Goal: Task Accomplishment & Management: Use online tool/utility

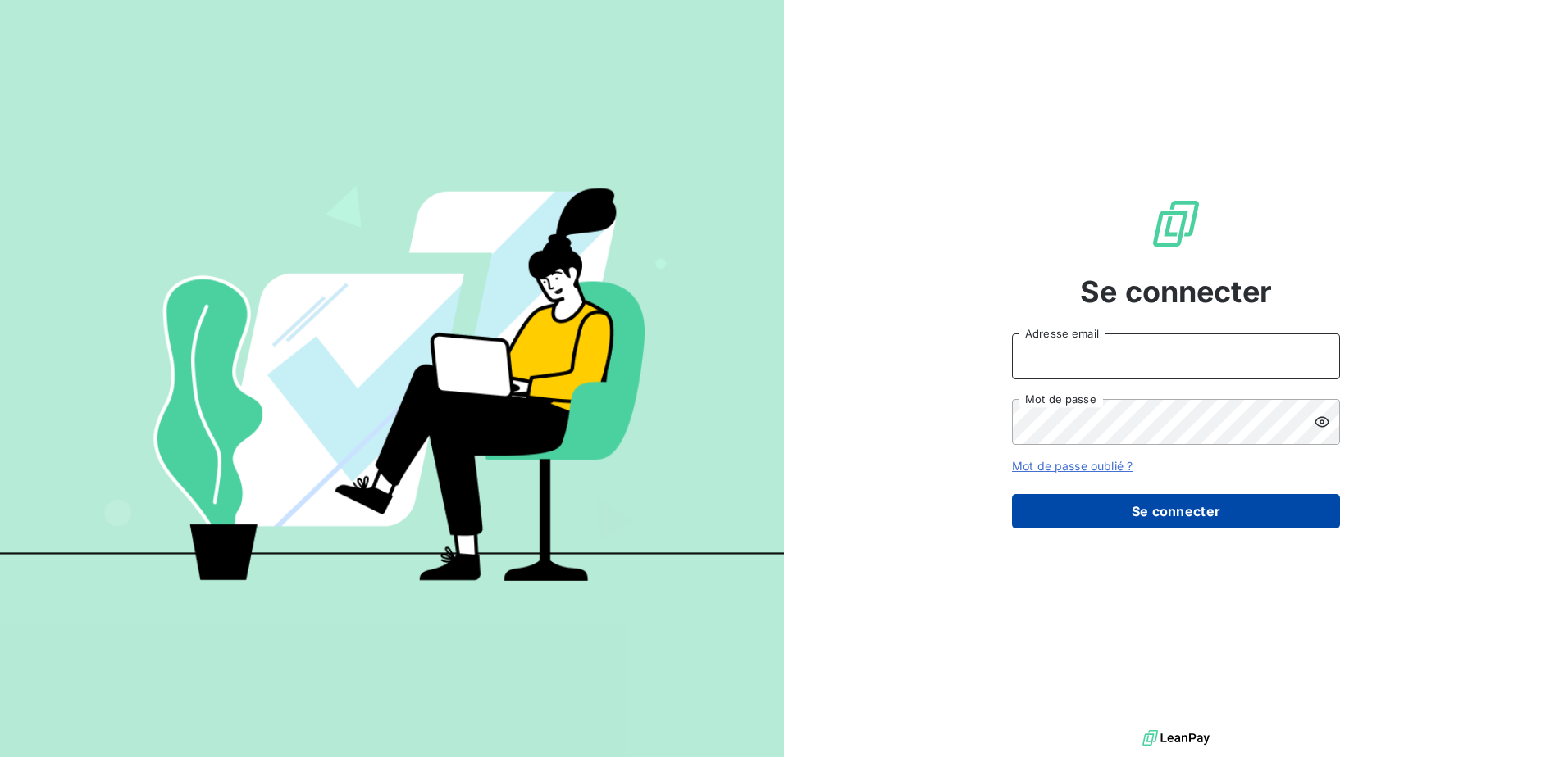
type input "[EMAIL_ADDRESS][DOMAIN_NAME]"
click at [1212, 521] on button "Se connecter" at bounding box center [1176, 512] width 328 height 35
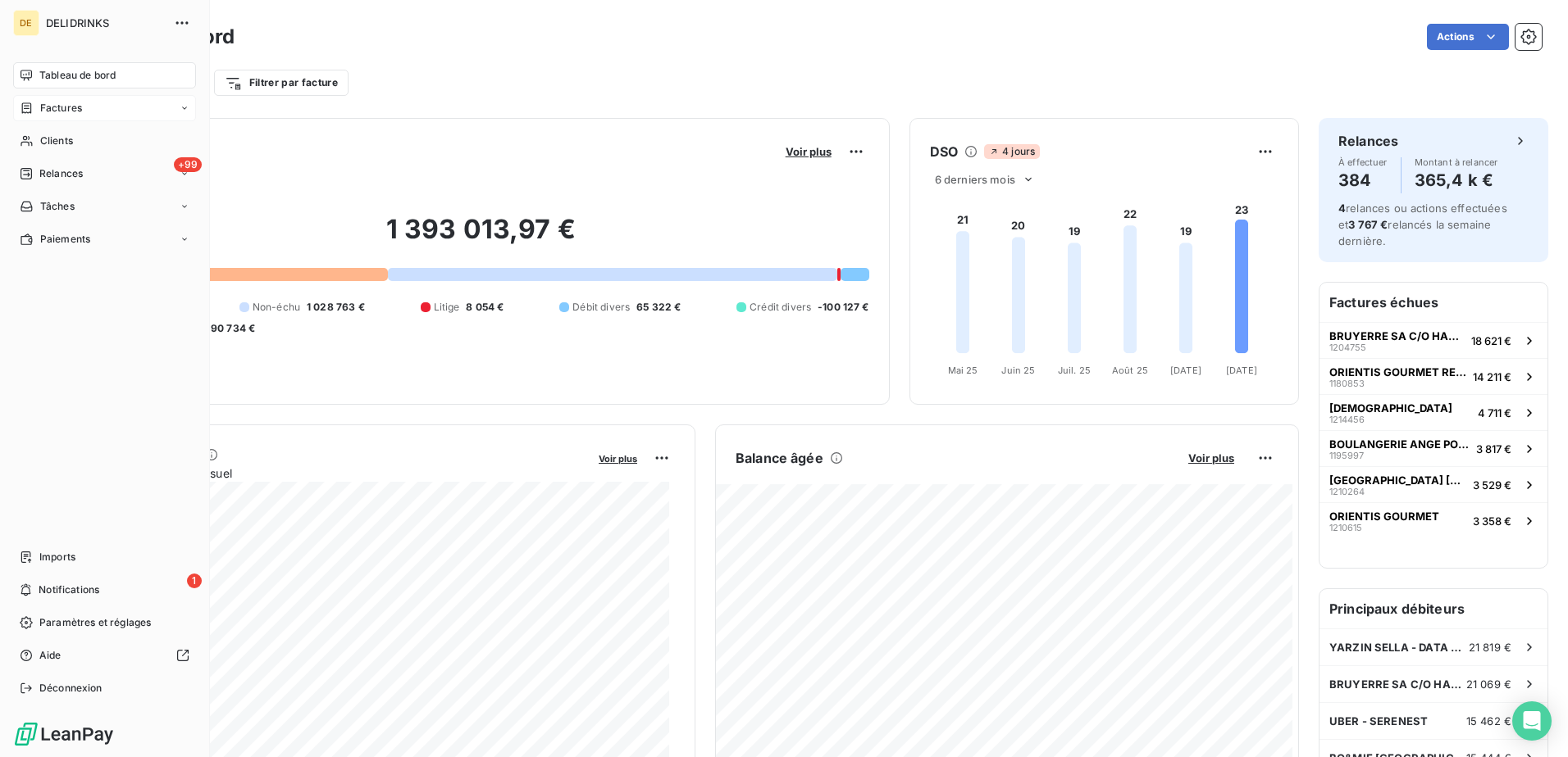
click at [69, 108] on span "Factures" at bounding box center [61, 109] width 41 height 15
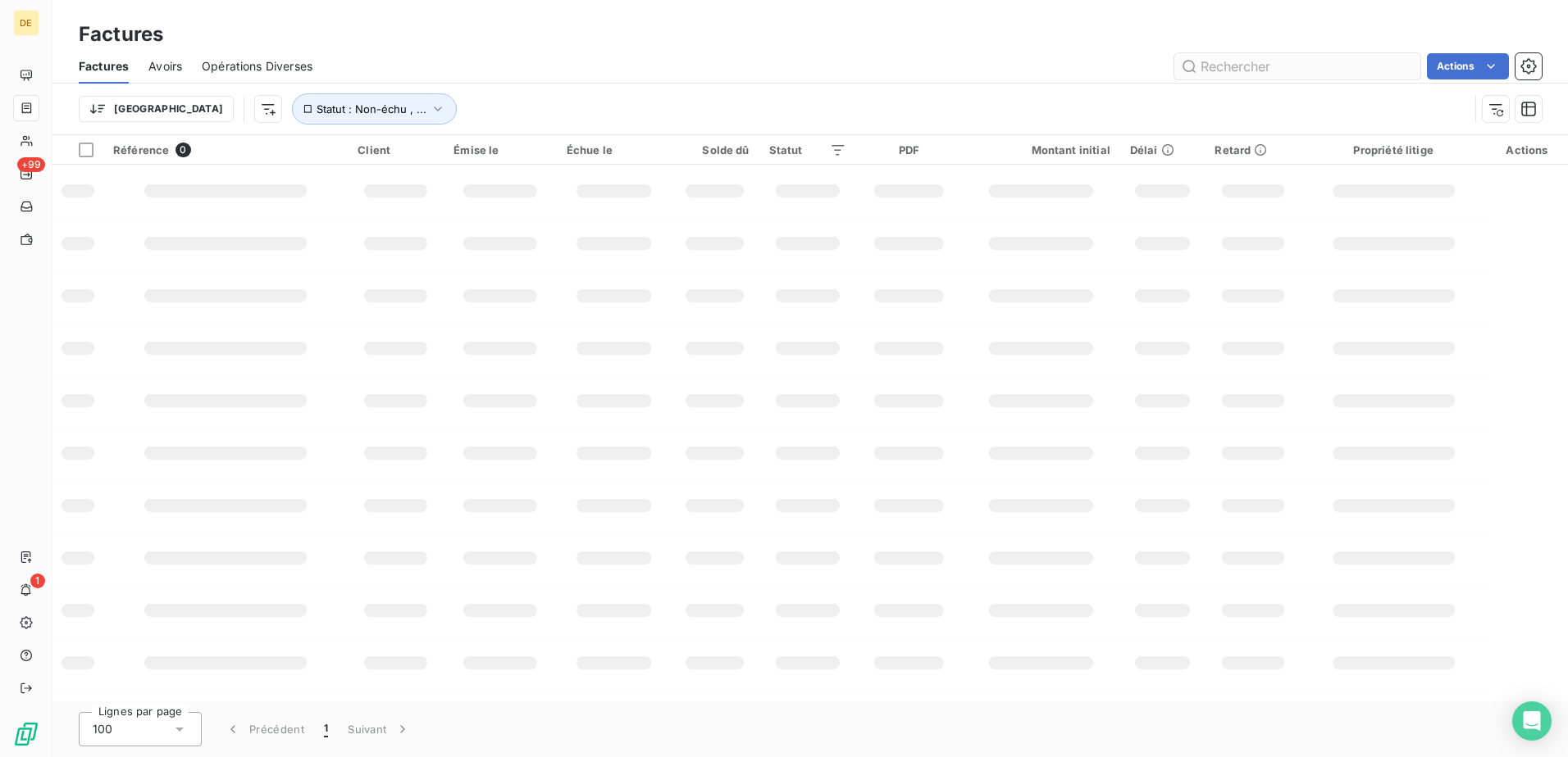
click at [1279, 63] on input "text" at bounding box center [1298, 66] width 246 height 27
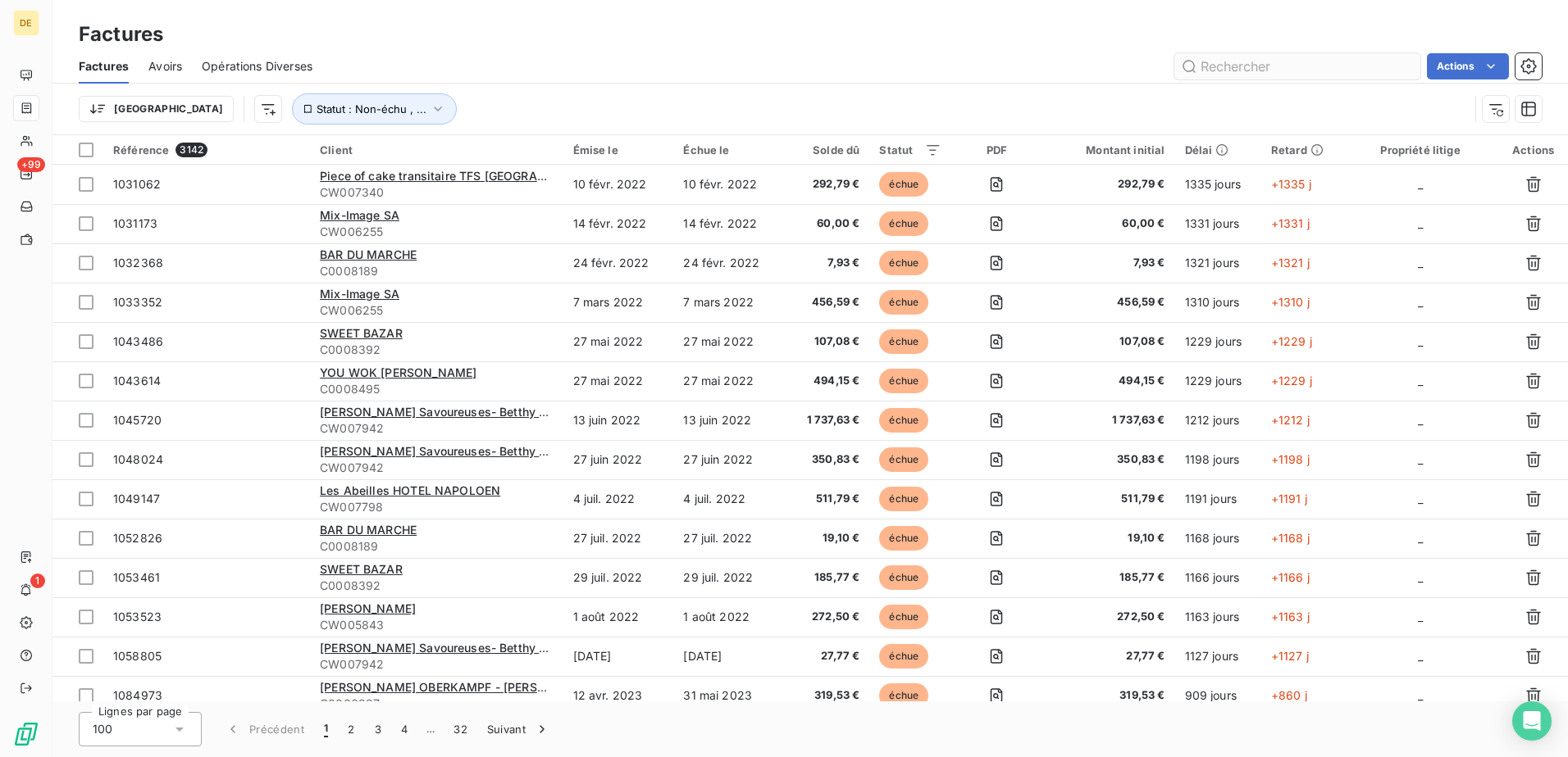
click at [1226, 65] on input "text" at bounding box center [1298, 66] width 246 height 27
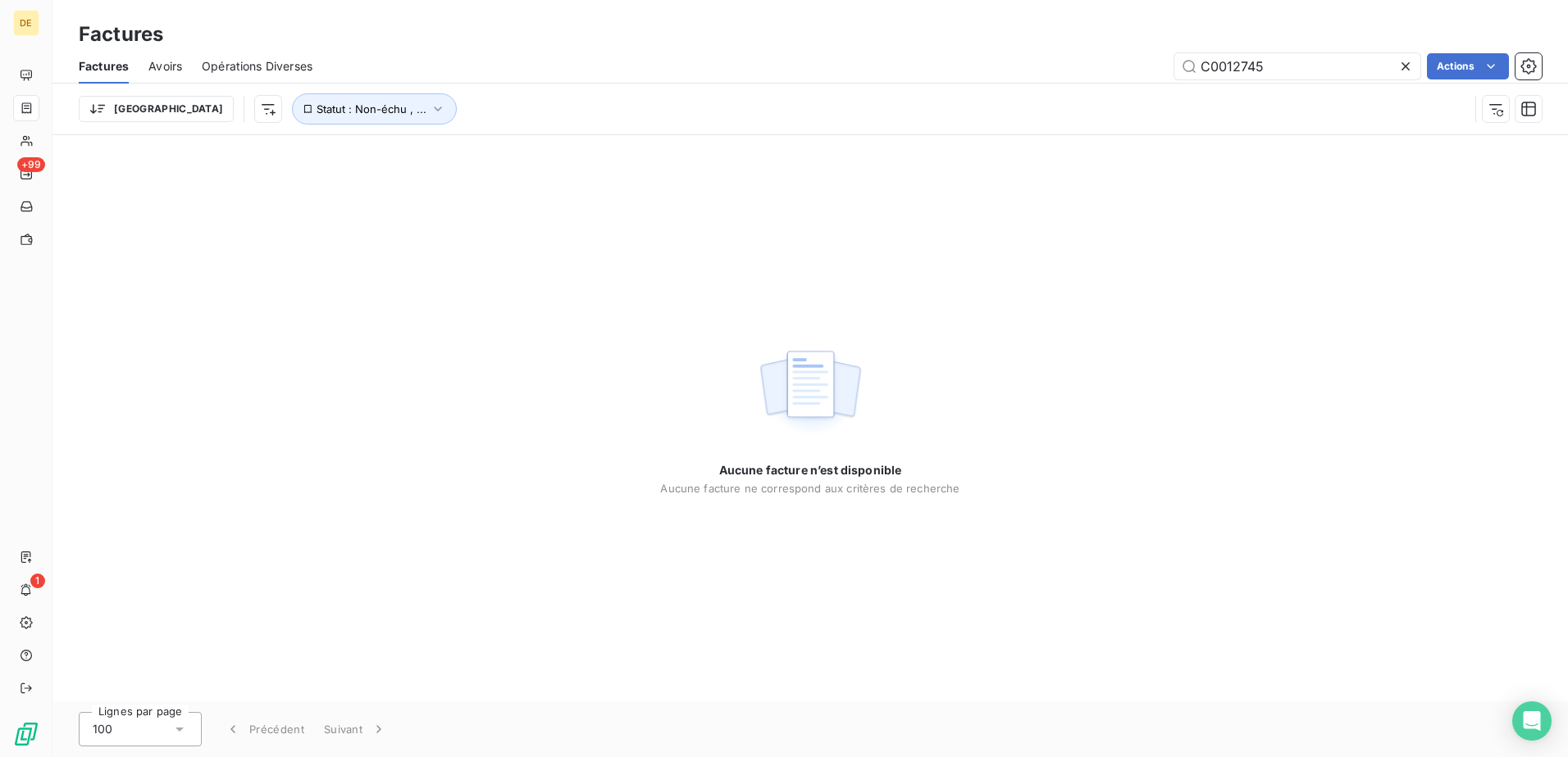
type input "C0012745"
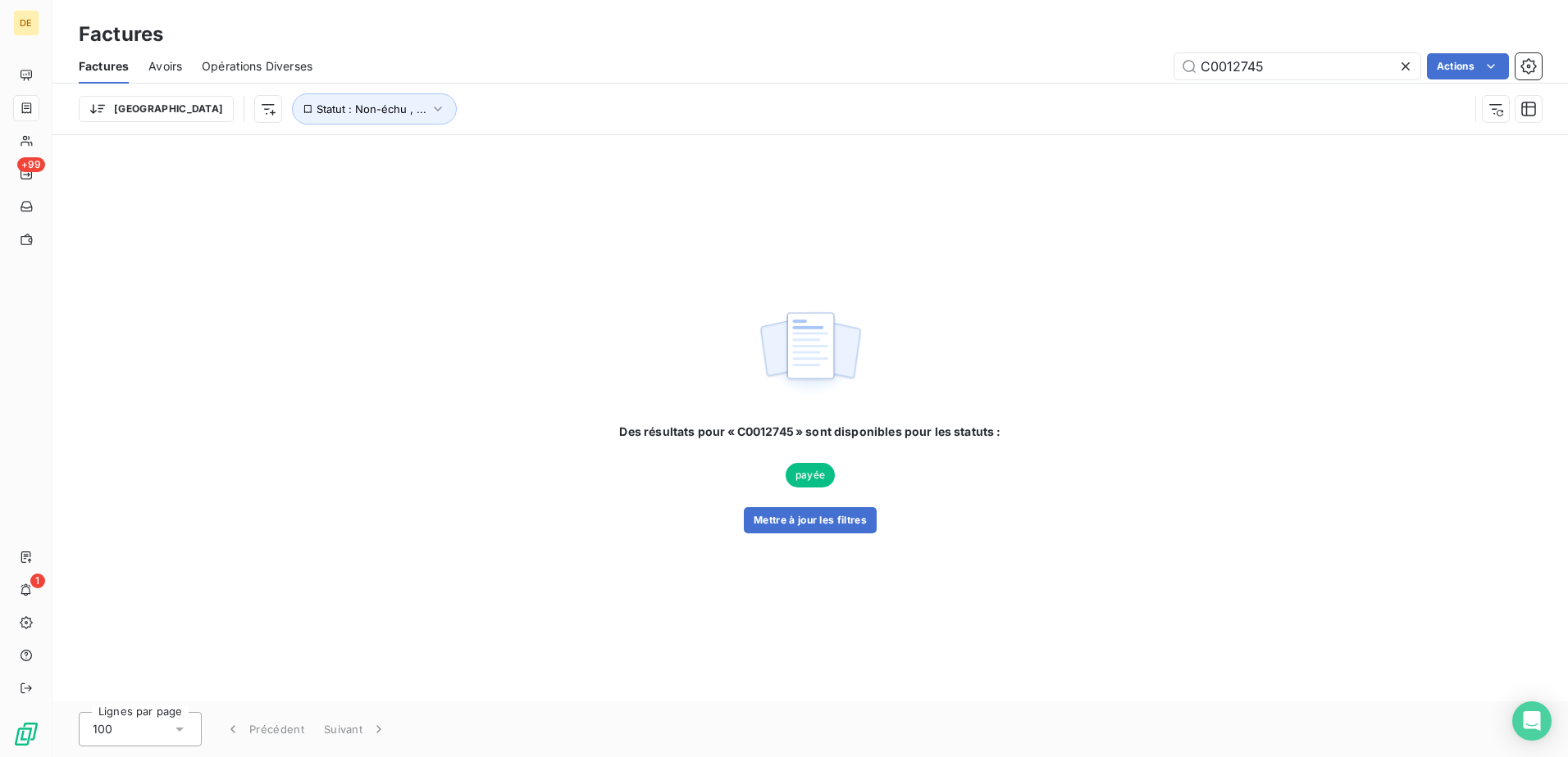
drag, startPoint x: 1234, startPoint y: 71, endPoint x: 1034, endPoint y: 73, distance: 200.0
click at [988, 73] on div "C0012745 Actions" at bounding box center [937, 66] width 1210 height 27
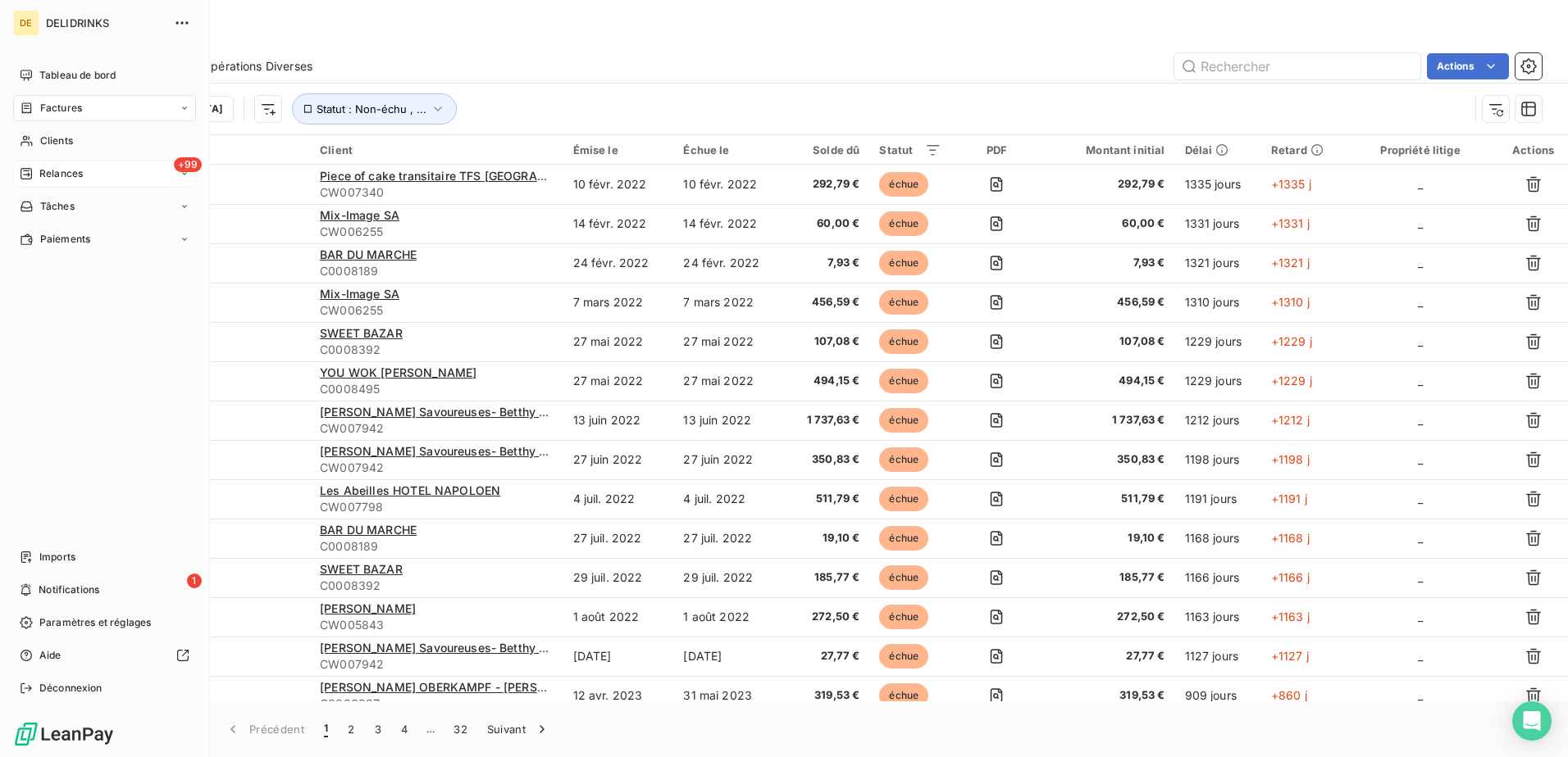
click at [51, 179] on span "Relances" at bounding box center [61, 174] width 43 height 15
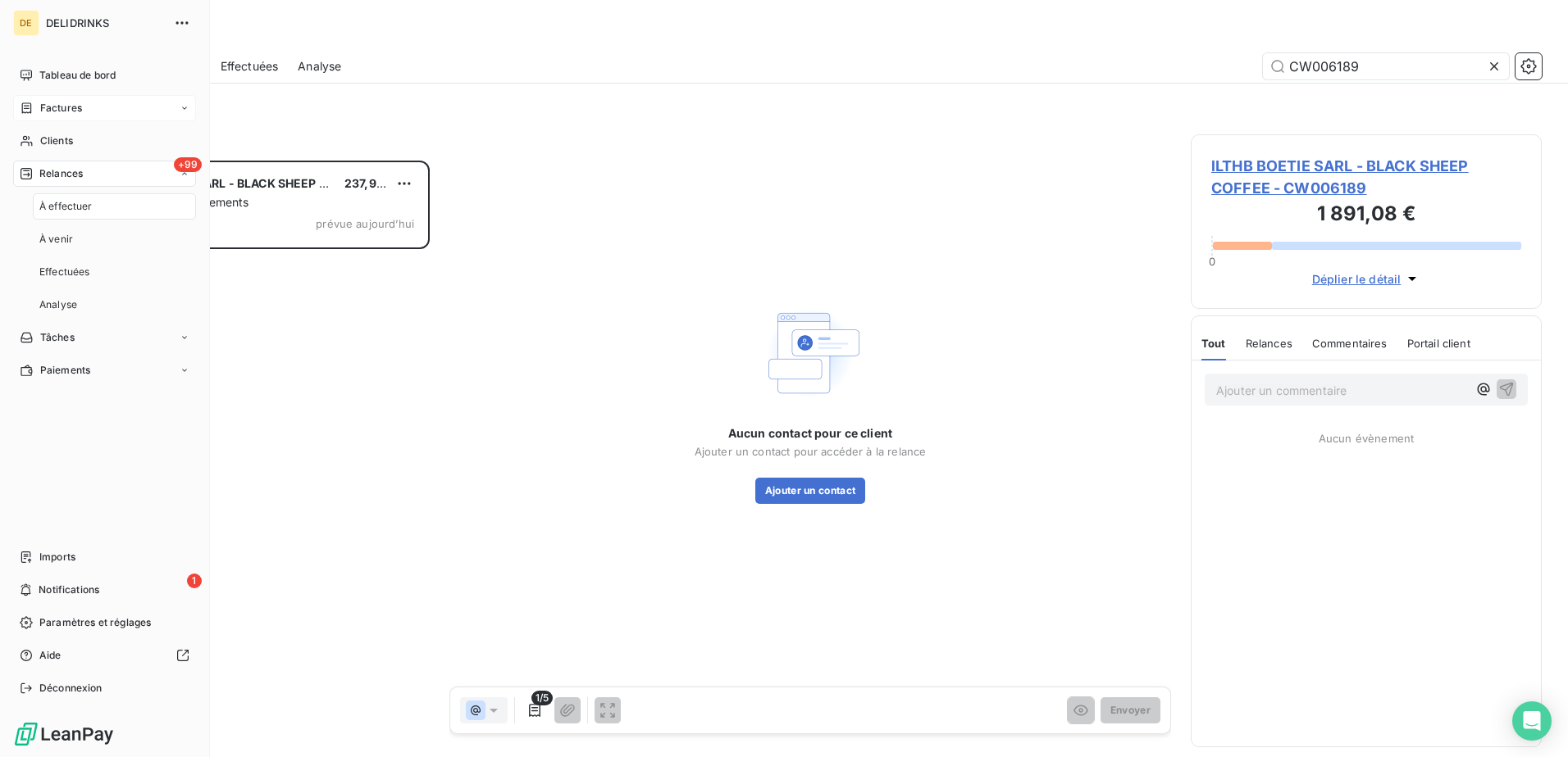
scroll to position [585, 338]
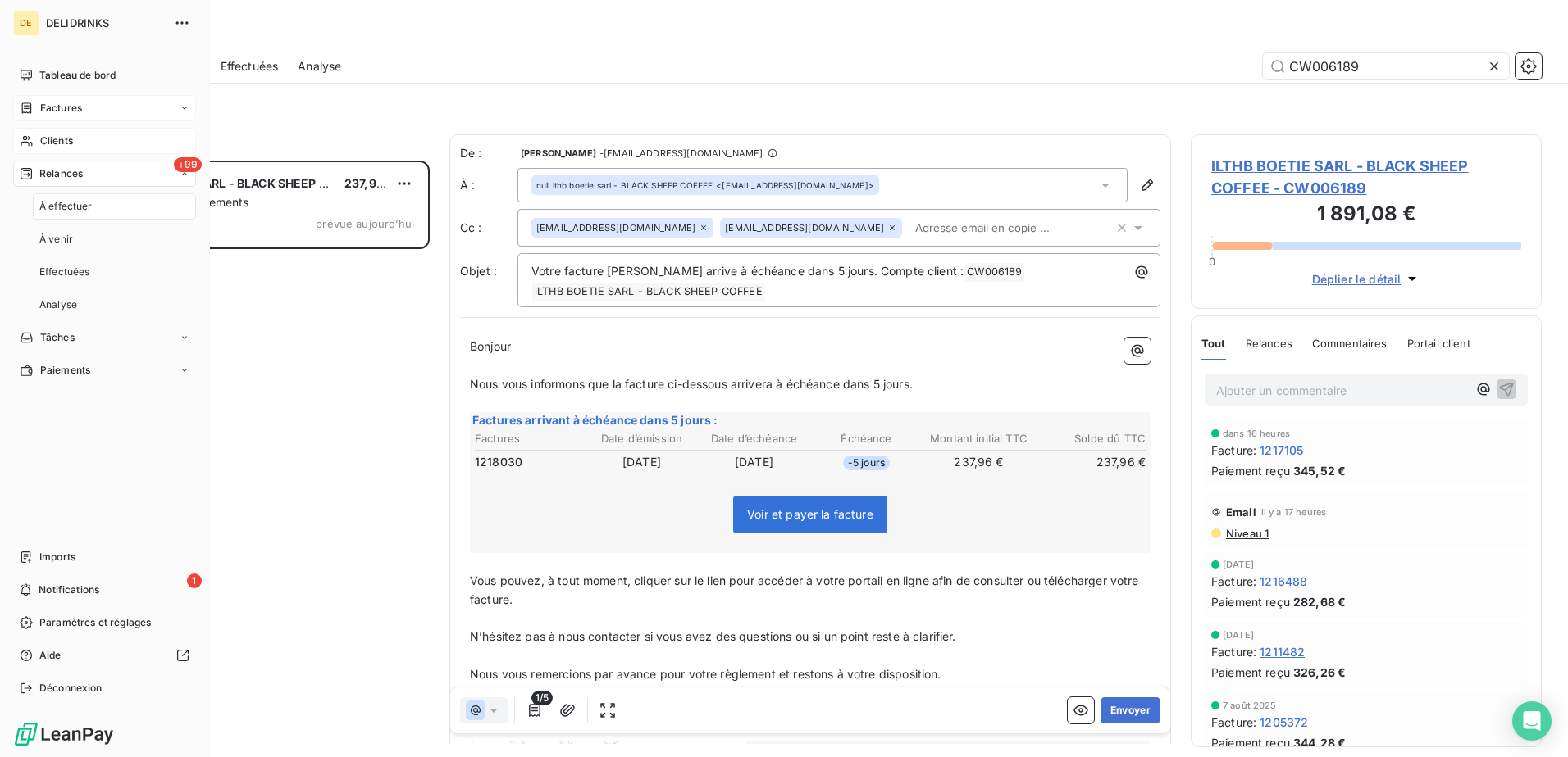
click at [94, 133] on div "Clients" at bounding box center [105, 141] width 183 height 27
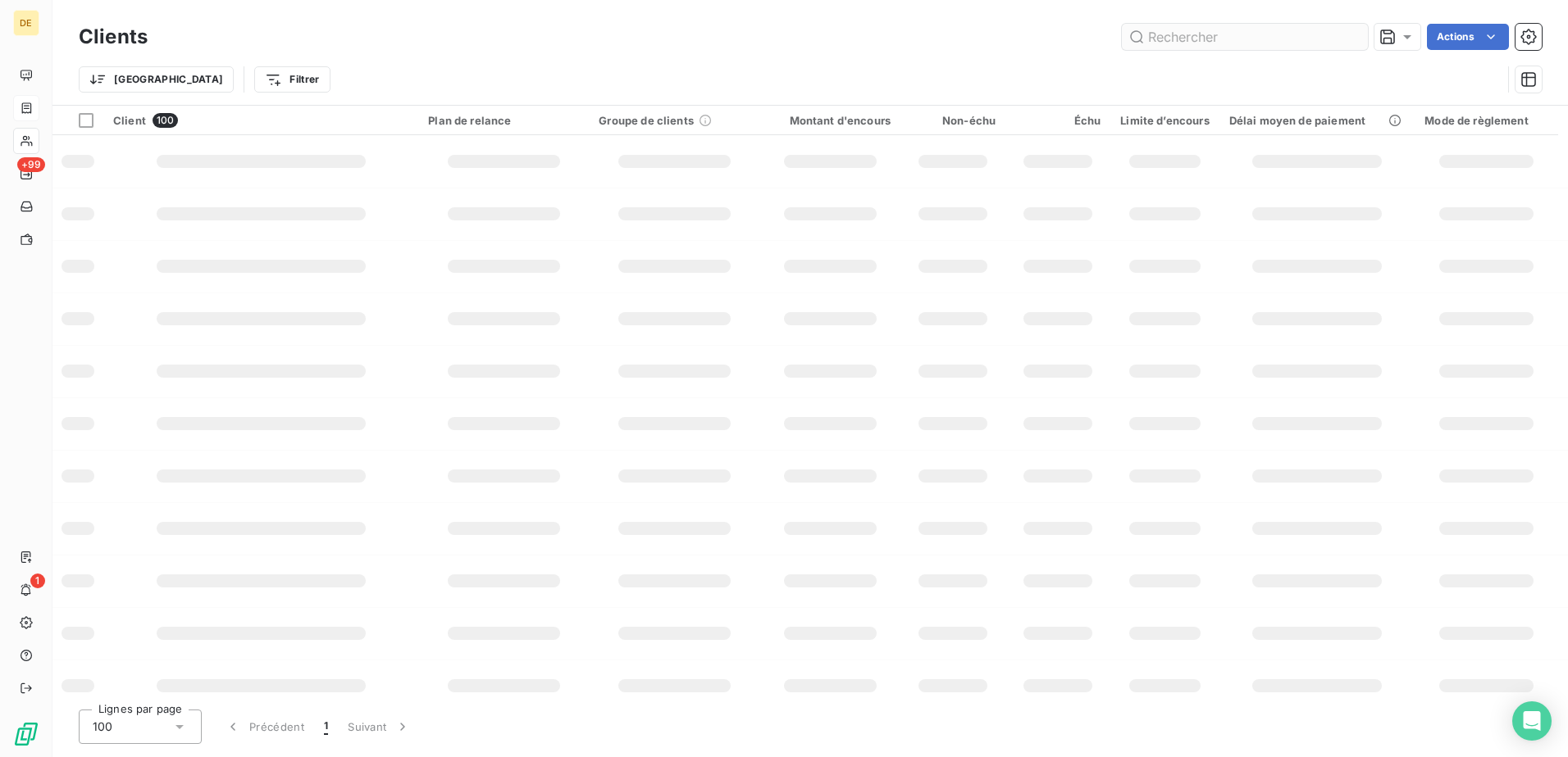
click at [1256, 47] on input "text" at bounding box center [1244, 37] width 246 height 27
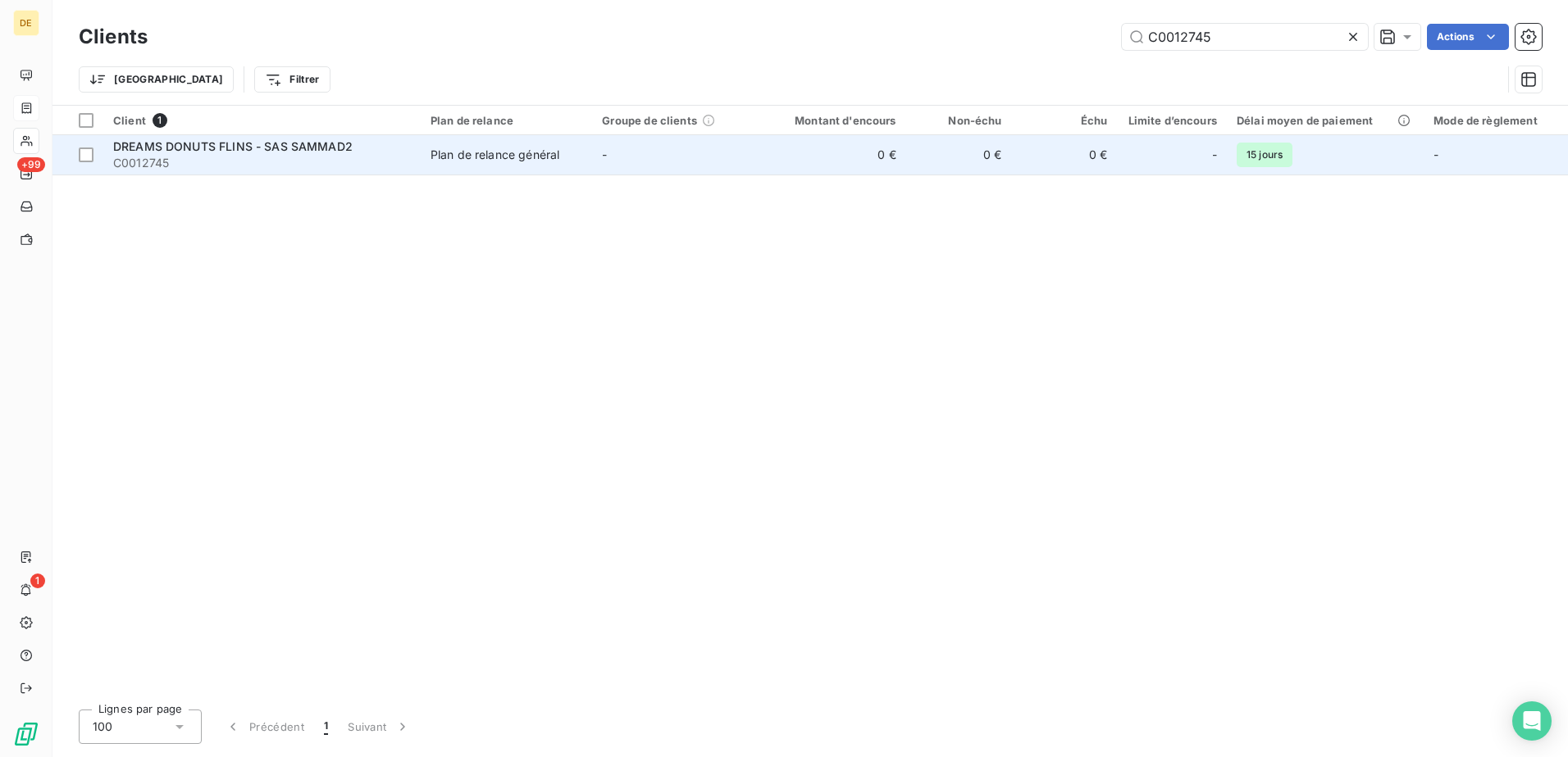
type input "C0012745"
click at [414, 155] on td "DREAMS DONUTS FLINS - SAS SAMMAD2 C0012745" at bounding box center [262, 154] width 318 height 39
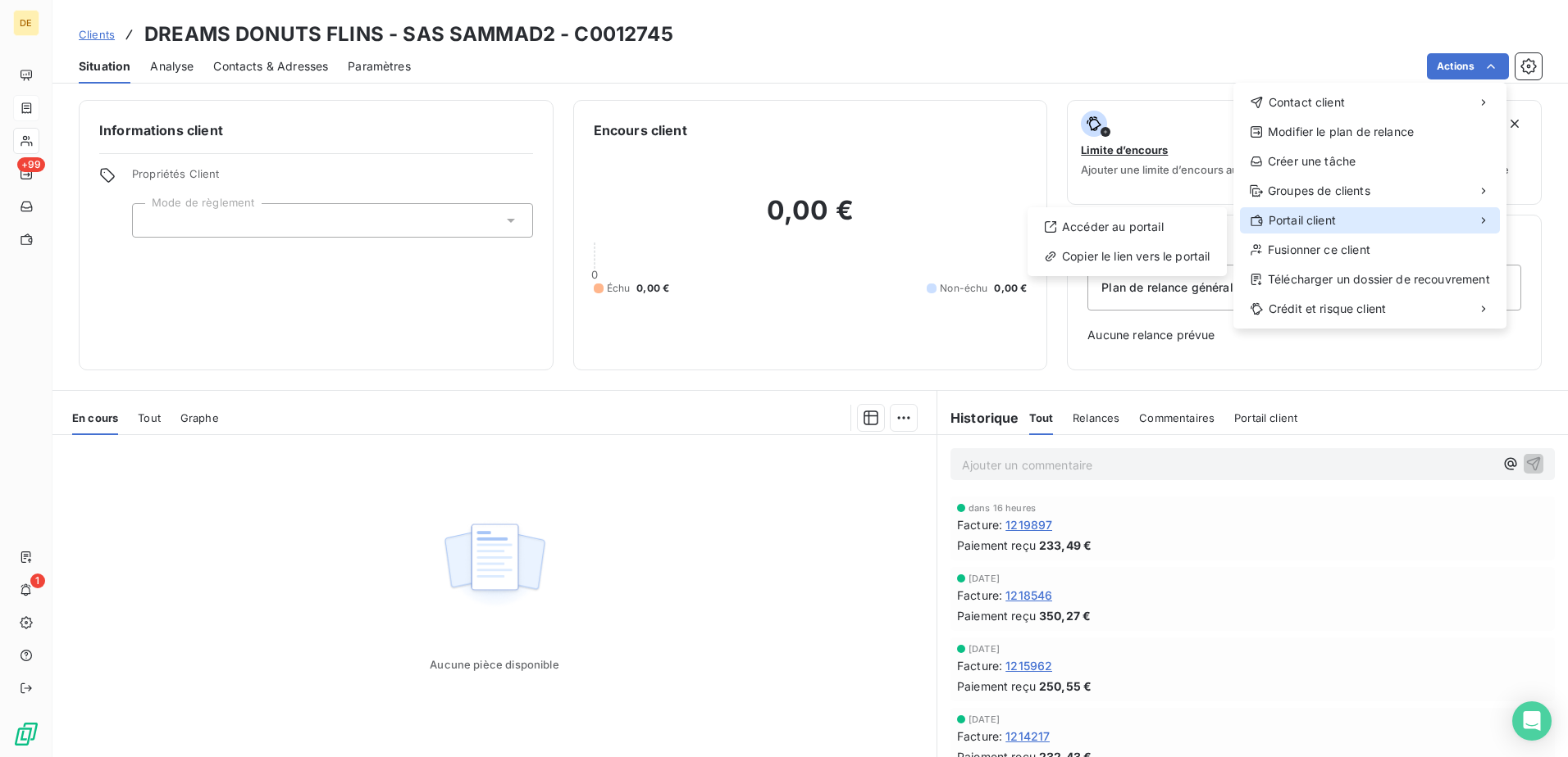
click at [1331, 217] on span "Portail client" at bounding box center [1302, 221] width 67 height 17
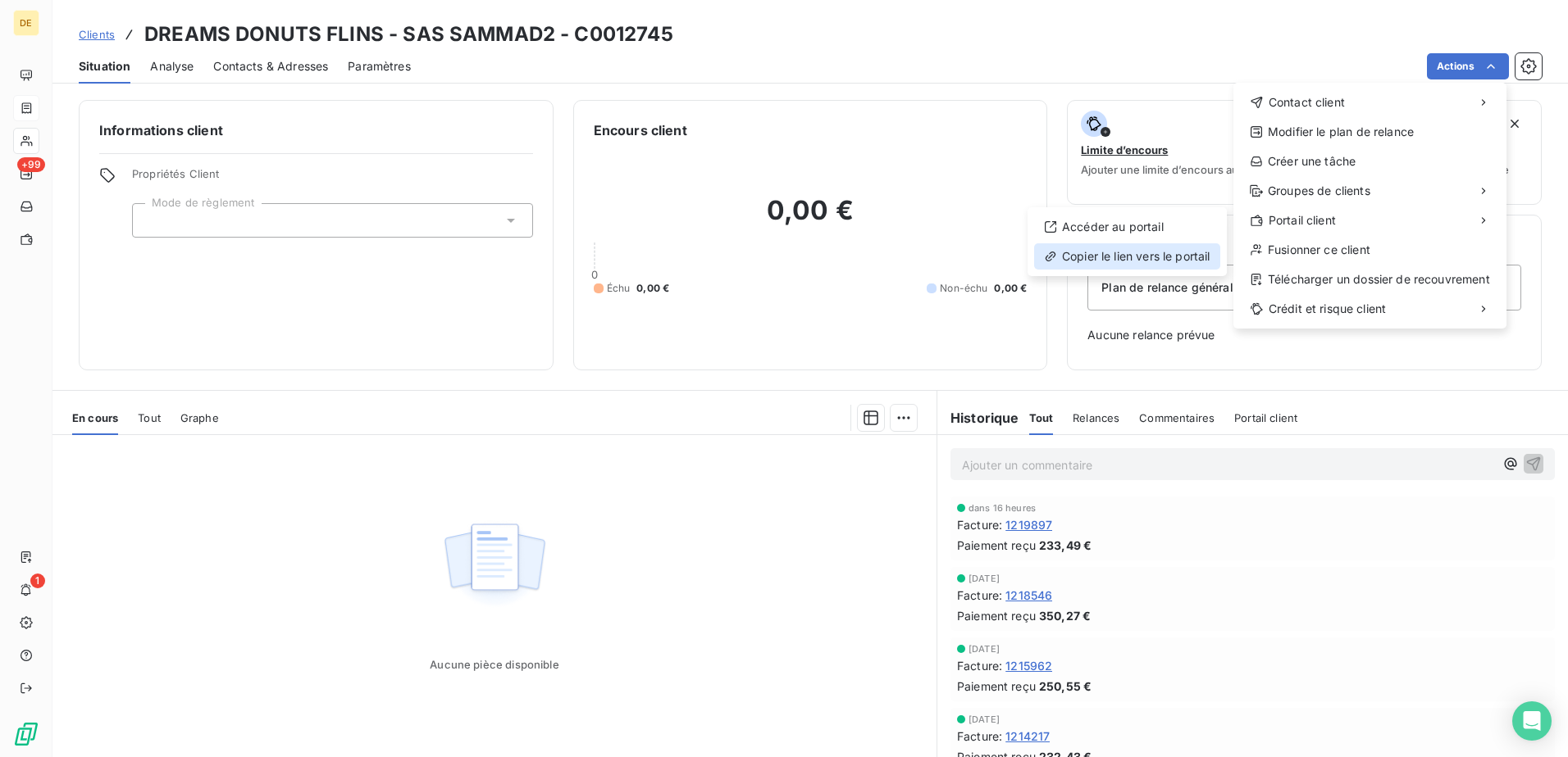
click at [1161, 257] on div "Copier le lien vers le portail" at bounding box center [1127, 257] width 186 height 27
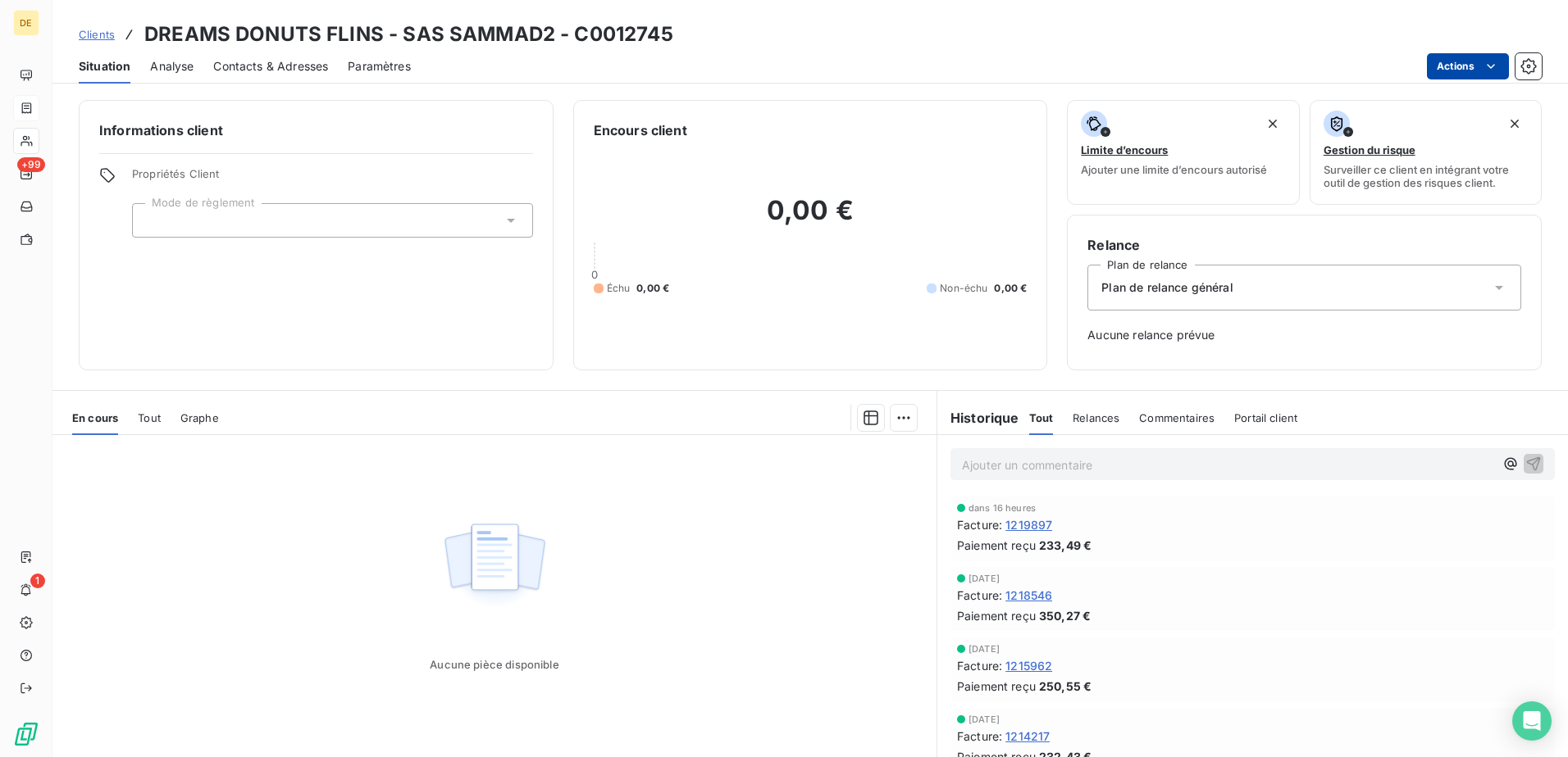
click at [1474, 67] on html "DE +99 1 Clients DREAMS DONUTS FLINS - SAS SAMMAD2 - C0012745 Situation Analyse…" at bounding box center [784, 378] width 1568 height 757
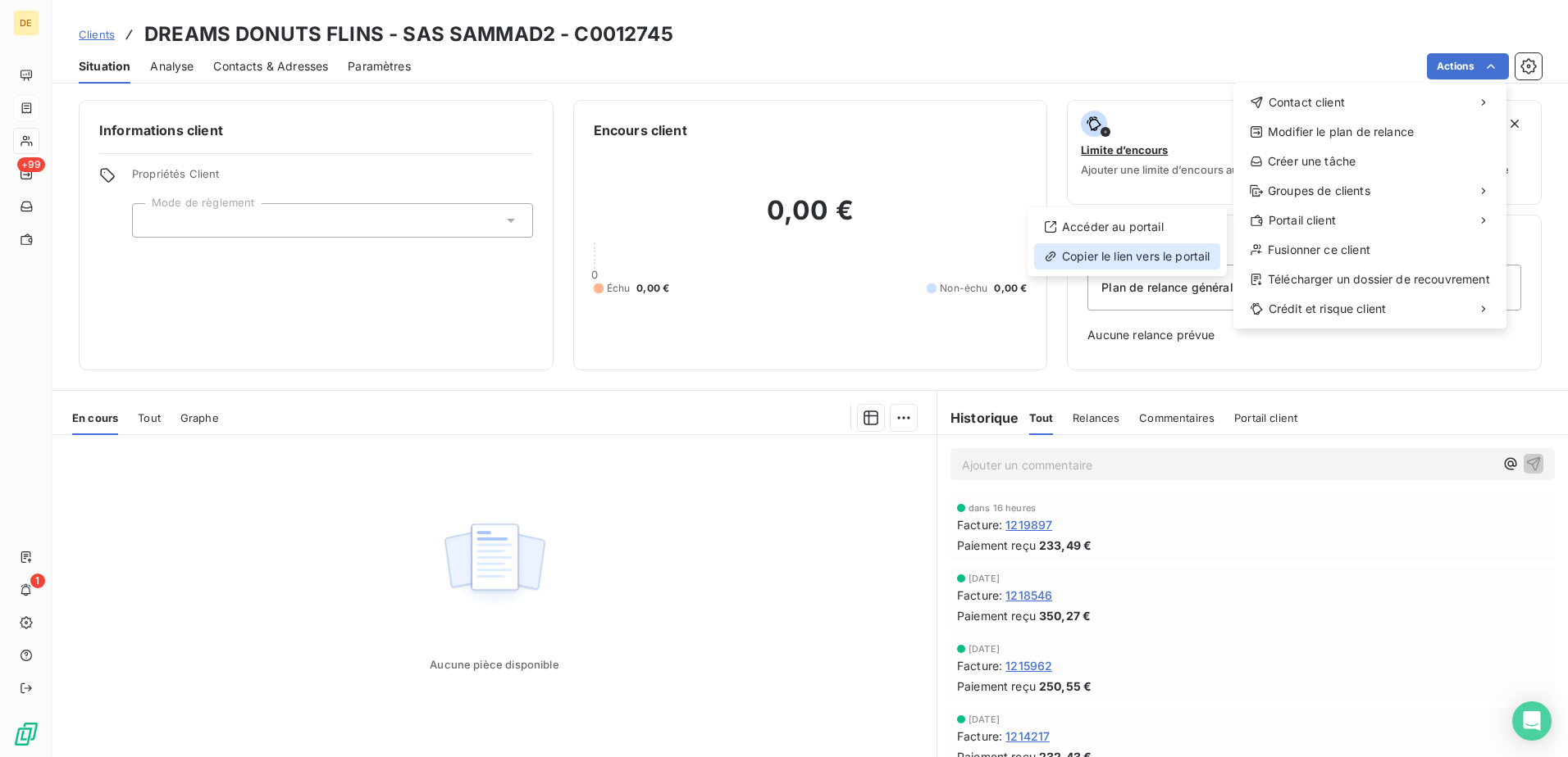
click at [1097, 260] on div "Copier le lien vers le portail" at bounding box center [1127, 257] width 186 height 27
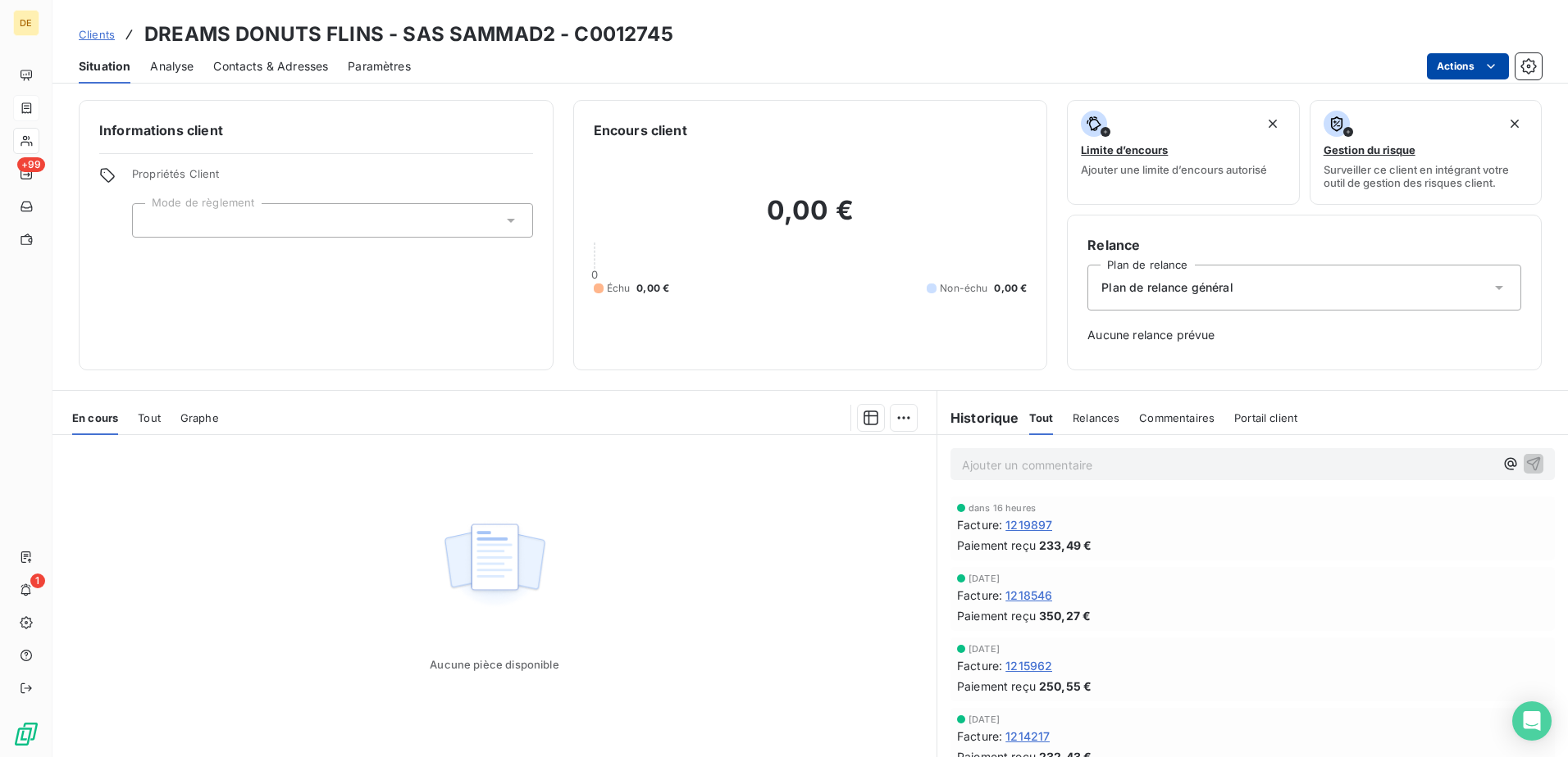
click at [1473, 63] on html "DE +99 1 Clients DREAMS DONUTS FLINS - SAS SAMMAD2 - C0012745 Situation Analyse…" at bounding box center [784, 378] width 1568 height 757
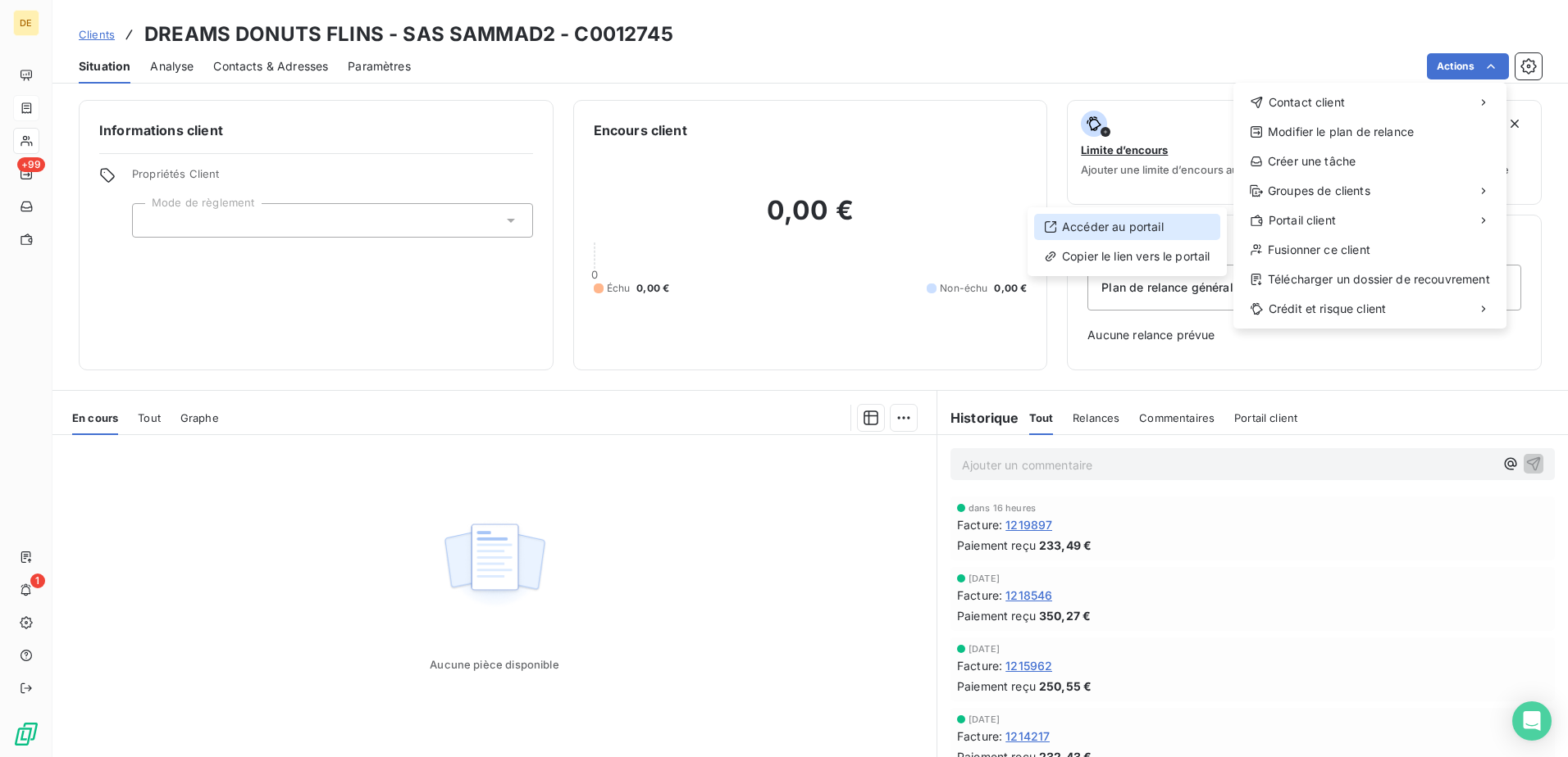
click at [1184, 214] on div "Accéder au portail" at bounding box center [1127, 227] width 186 height 27
